Goal: Task Accomplishment & Management: Manage account settings

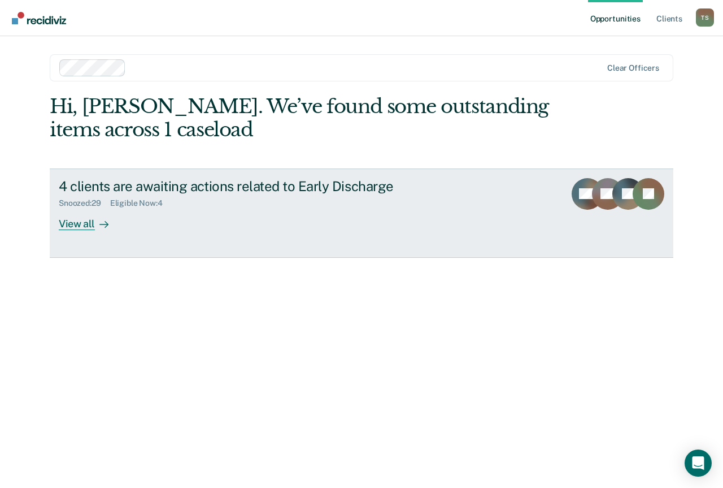
click at [88, 224] on div "View all" at bounding box center [90, 219] width 63 height 22
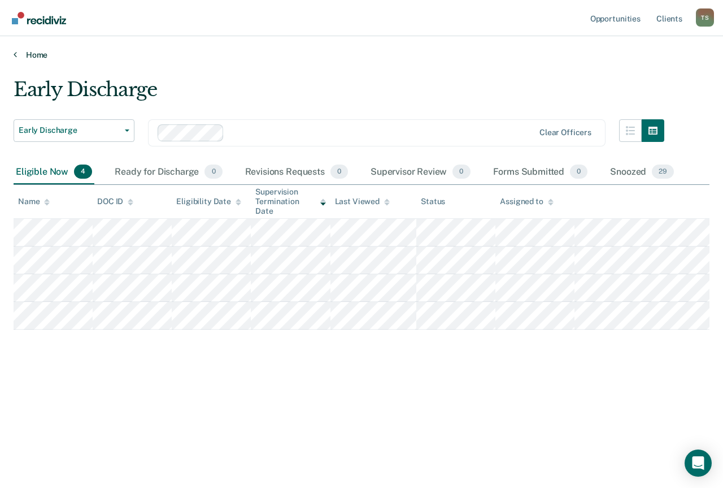
click at [16, 54] on icon at bounding box center [15, 54] width 3 height 9
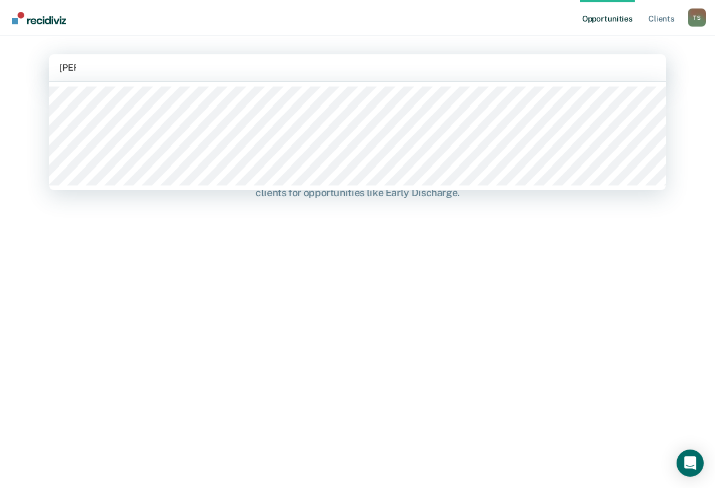
type input "[PERSON_NAME]"
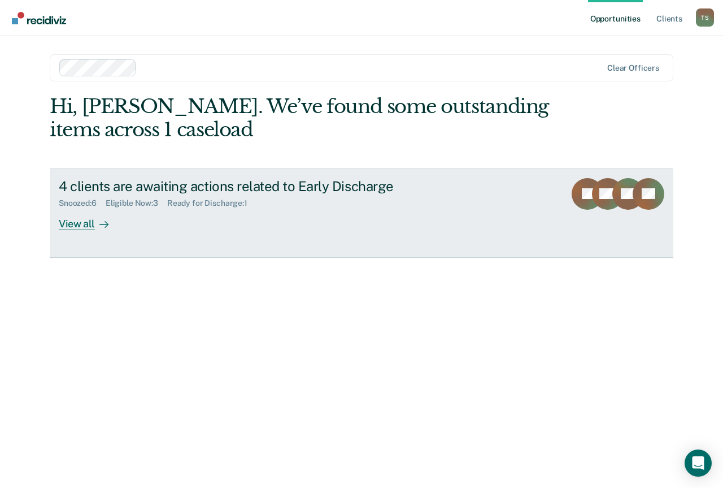
click at [81, 227] on div "View all" at bounding box center [90, 219] width 63 height 22
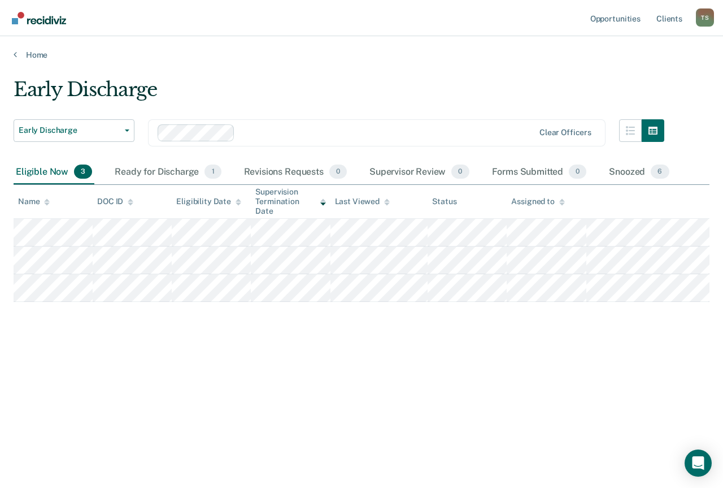
click at [319, 397] on div "Early Discharge Early Discharge Early Discharge Clear officers Eligible Now 3 R…" at bounding box center [362, 240] width 696 height 325
click at [167, 158] on div "Early Discharge Early Discharge Clear officers" at bounding box center [339, 139] width 651 height 41
click at [161, 168] on div "Ready for Discharge 1" at bounding box center [167, 172] width 111 height 25
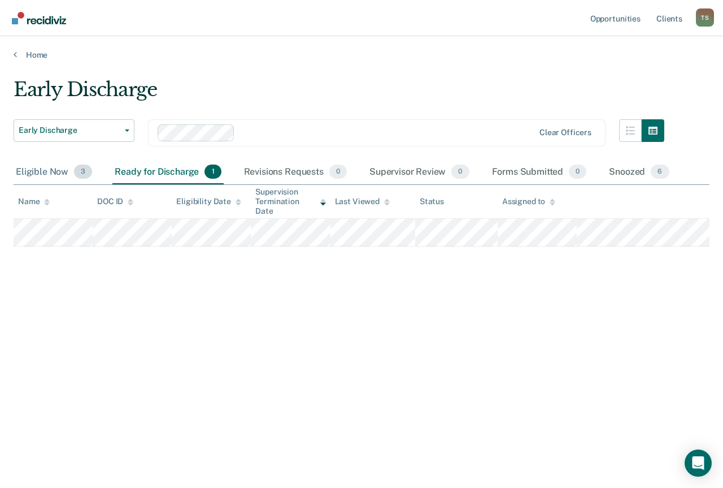
click at [18, 171] on div "Eligible Now 3" at bounding box center [54, 172] width 81 height 25
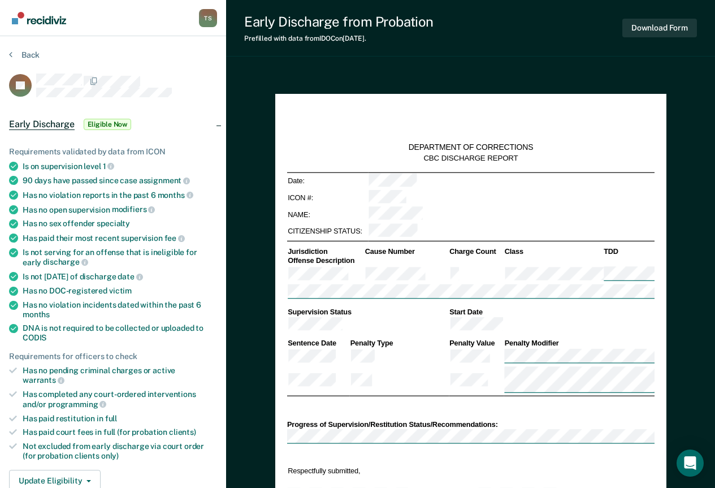
scroll to position [170, 0]
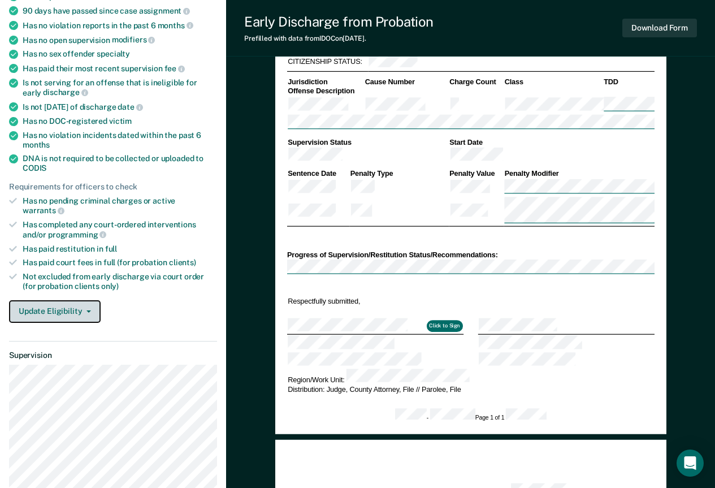
click at [73, 300] on button "Update Eligibility" at bounding box center [55, 311] width 92 height 23
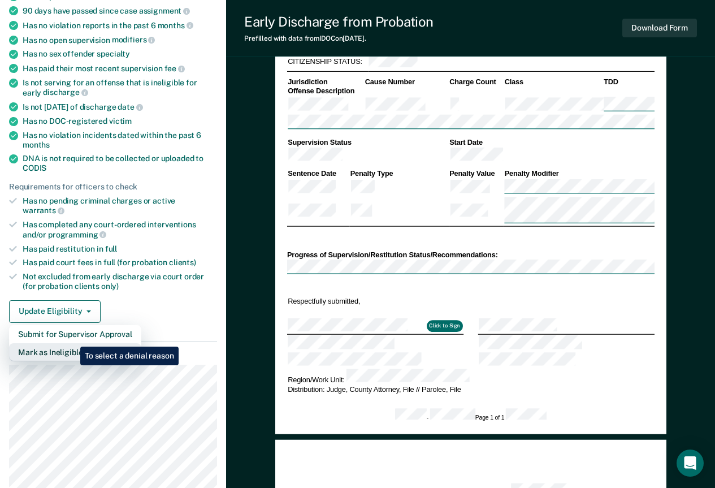
click at [72, 343] on button "Mark as Ineligible" at bounding box center [75, 352] width 132 height 18
type textarea "x"
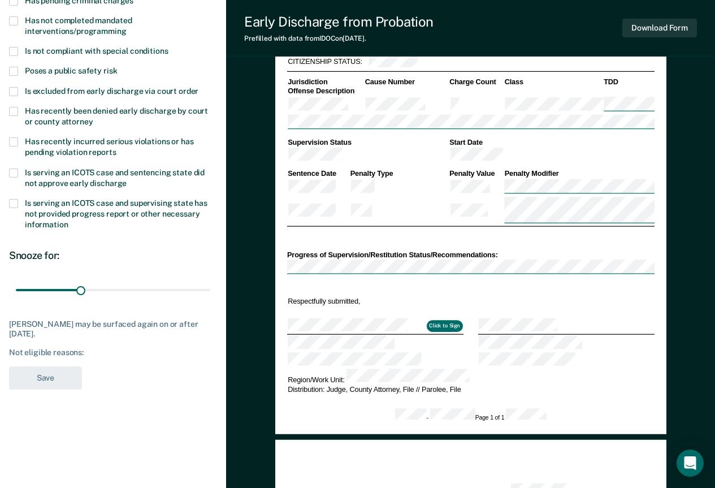
scroll to position [0, 0]
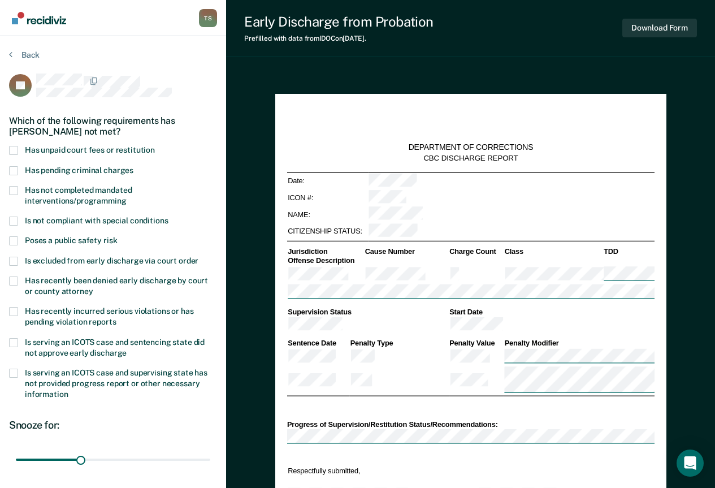
click at [19, 191] on label "Has not completed mandated interventions/programming" at bounding box center [113, 196] width 208 height 21
click at [127, 197] on input "Has not completed mandated interventions/programming" at bounding box center [127, 197] width 0 height 0
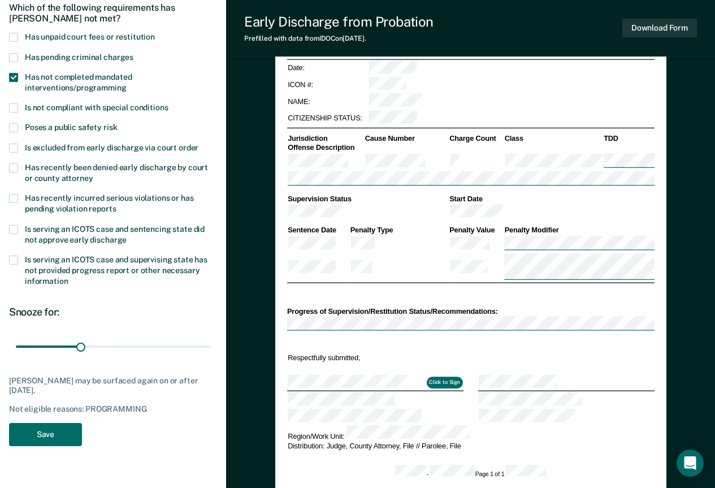
scroll to position [226, 0]
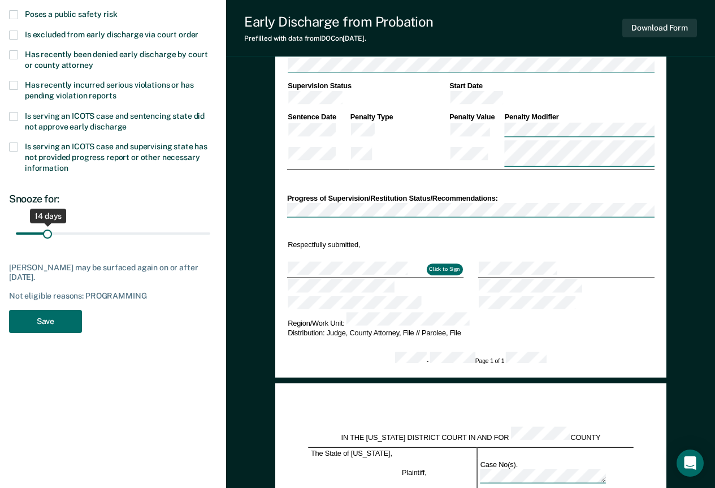
drag, startPoint x: 81, startPoint y: 231, endPoint x: 47, endPoint y: 237, distance: 34.5
type input "14"
click at [47, 237] on input "range" at bounding box center [113, 233] width 194 height 20
click at [58, 325] on button "Save" at bounding box center [45, 321] width 73 height 23
type textarea "x"
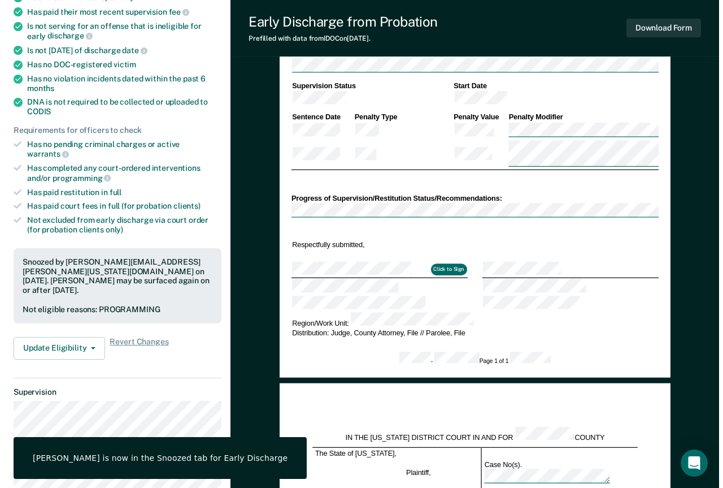
scroll to position [0, 0]
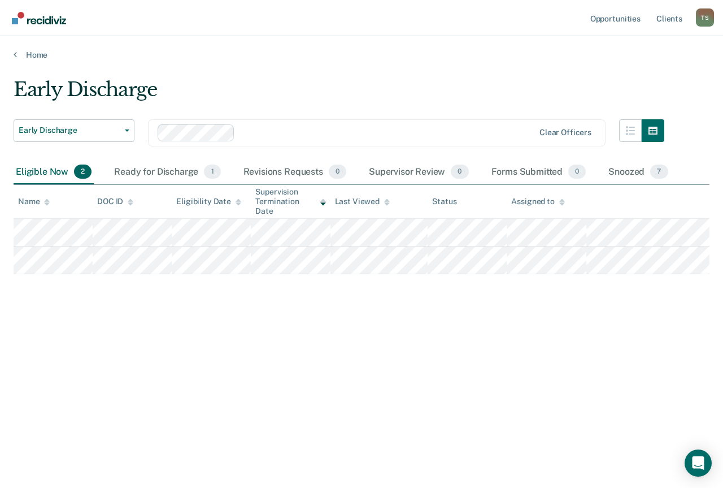
click at [246, 345] on div "Early Discharge Early Discharge Early Discharge Clear officers Eligible Now 2 R…" at bounding box center [362, 240] width 696 height 325
click at [623, 172] on div "Snoozed 7" at bounding box center [638, 172] width 64 height 25
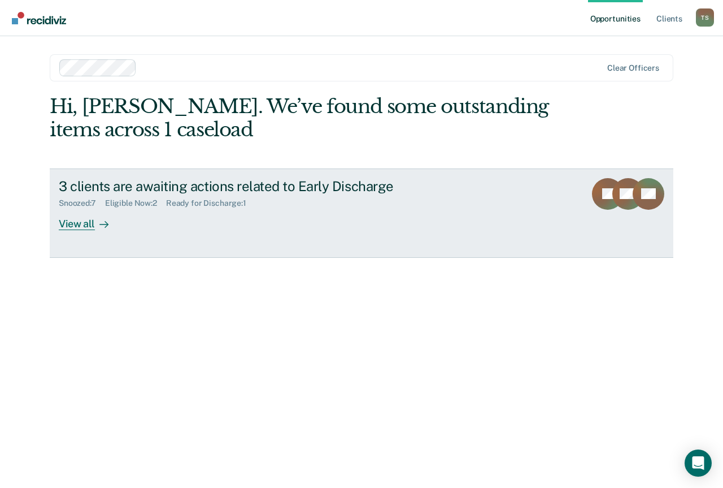
click at [75, 231] on link "3 clients are awaiting actions related to Early Discharge Snoozed : 7 Eligible …" at bounding box center [362, 212] width 624 height 89
